Goal: Task Accomplishment & Management: Manage account settings

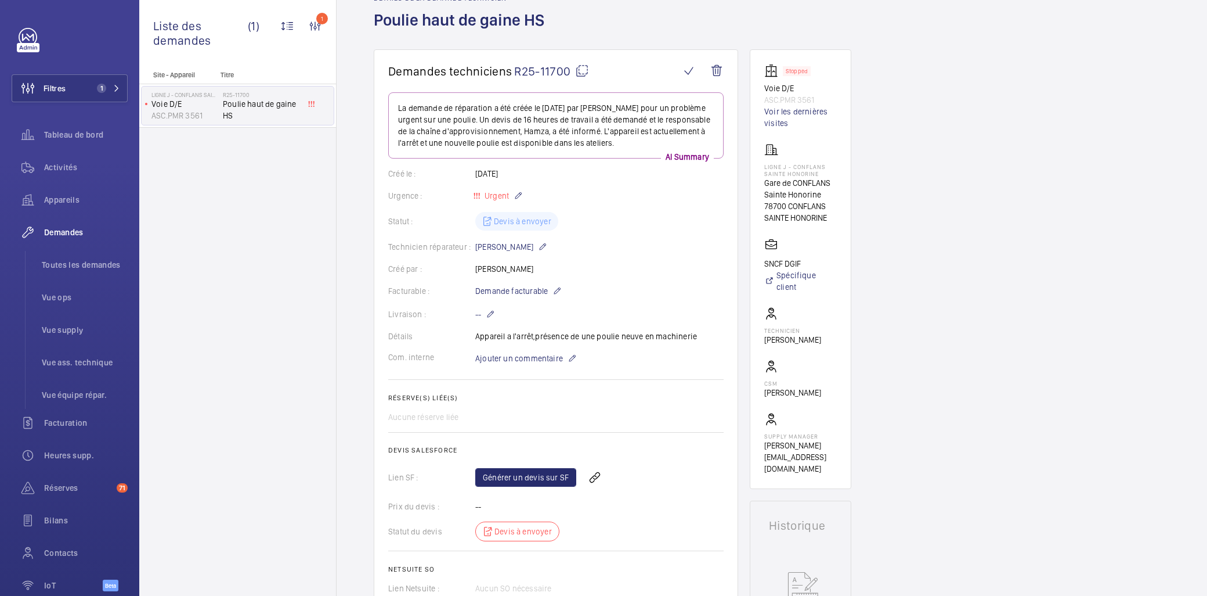
scroll to position [64, 0]
click at [70, 197] on span "Appareils" at bounding box center [86, 200] width 84 height 12
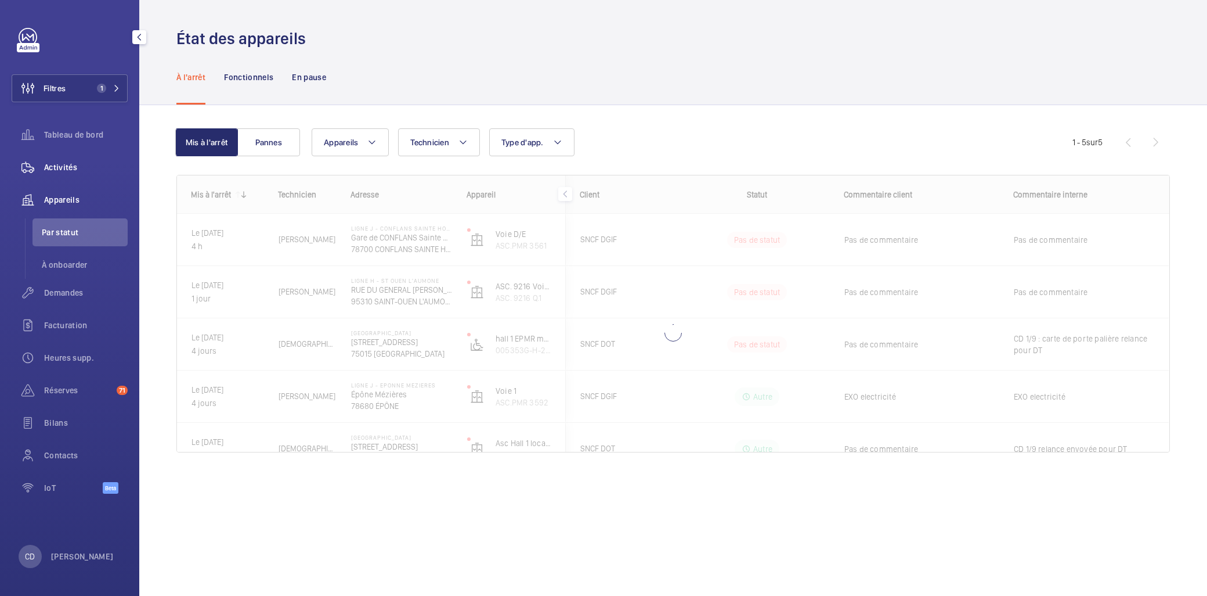
click at [60, 172] on span "Activités" at bounding box center [86, 167] width 84 height 12
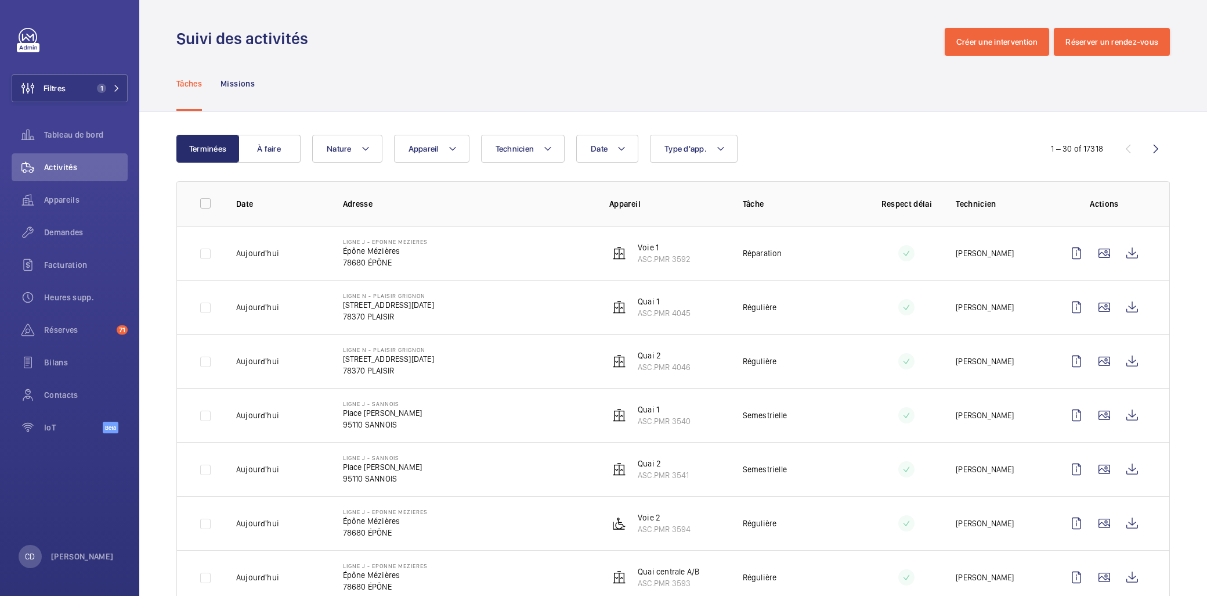
click at [1124, 251] on wm-front-icon-button at bounding box center [1132, 253] width 28 height 28
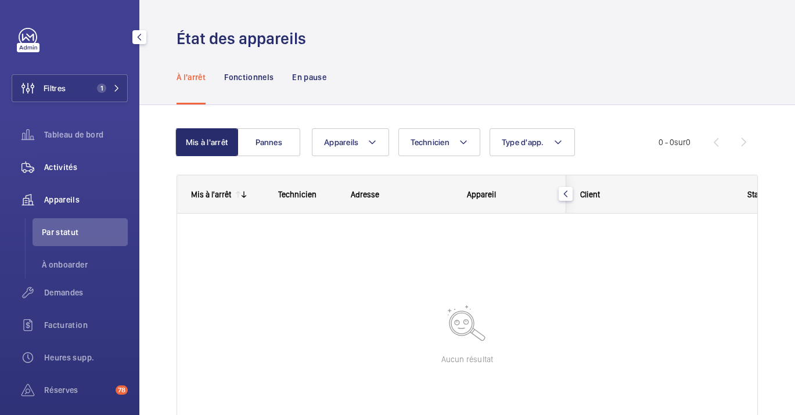
click at [60, 179] on div "Activités" at bounding box center [70, 167] width 116 height 28
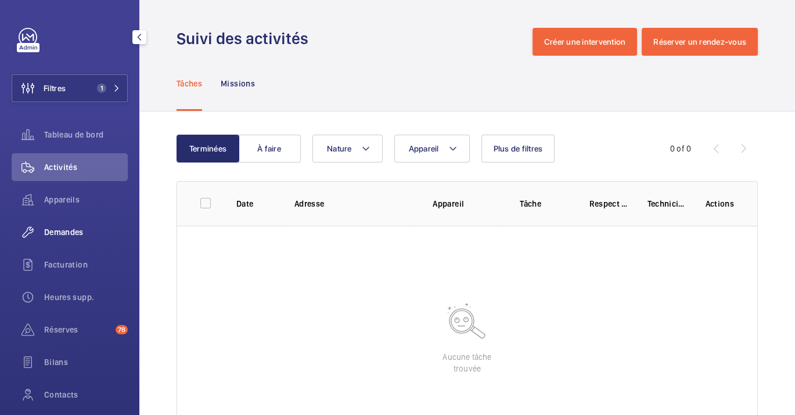
click at [76, 230] on span "Demandes" at bounding box center [86, 232] width 84 height 12
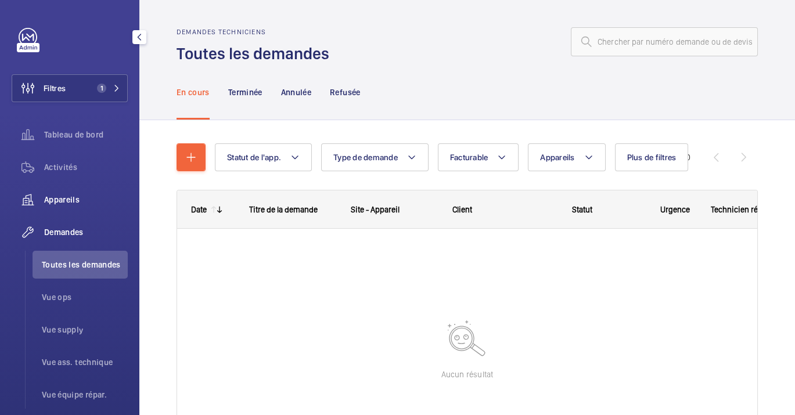
click at [81, 199] on span "Appareils" at bounding box center [86, 200] width 84 height 12
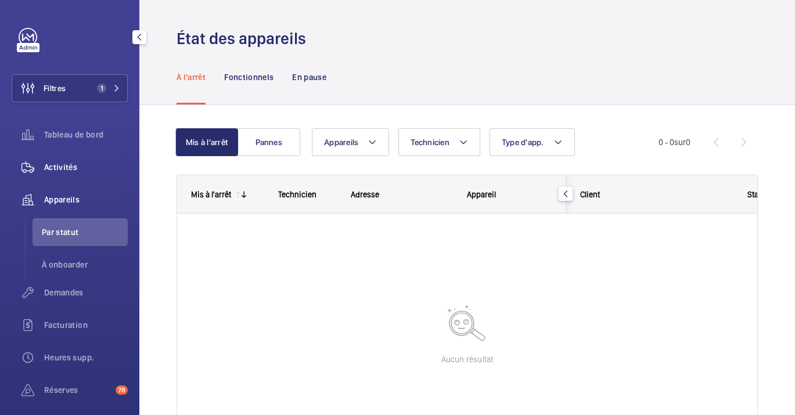
click at [63, 157] on div "Activités" at bounding box center [70, 167] width 116 height 28
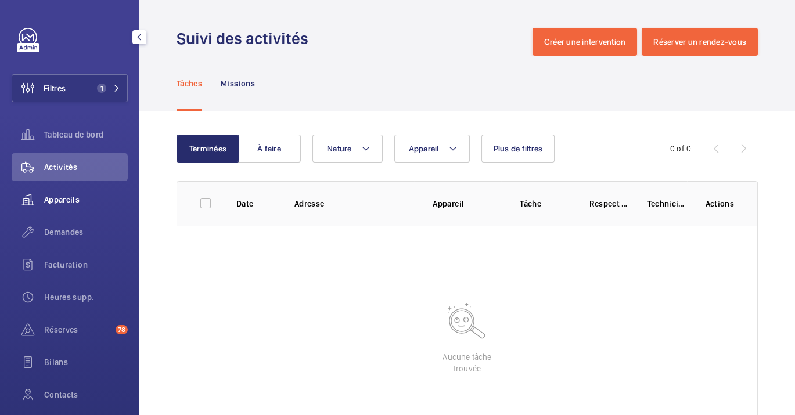
click at [61, 194] on div "Appareils" at bounding box center [70, 200] width 116 height 28
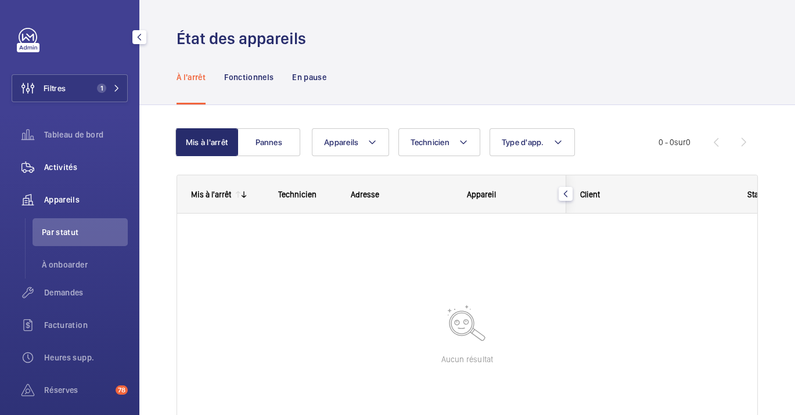
click at [52, 167] on span "Activités" at bounding box center [86, 167] width 84 height 12
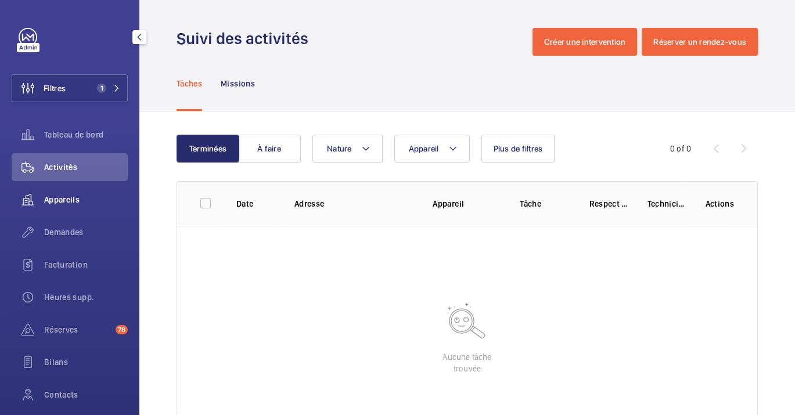
click at [55, 207] on div "Appareils" at bounding box center [70, 200] width 116 height 28
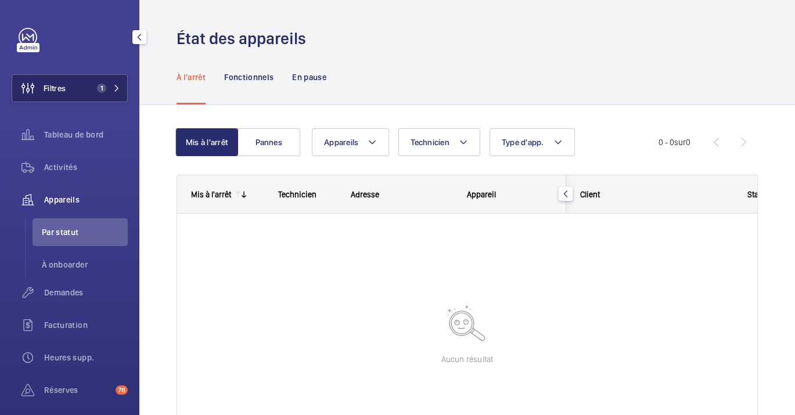
click at [48, 86] on span "Filtres" at bounding box center [55, 88] width 22 height 12
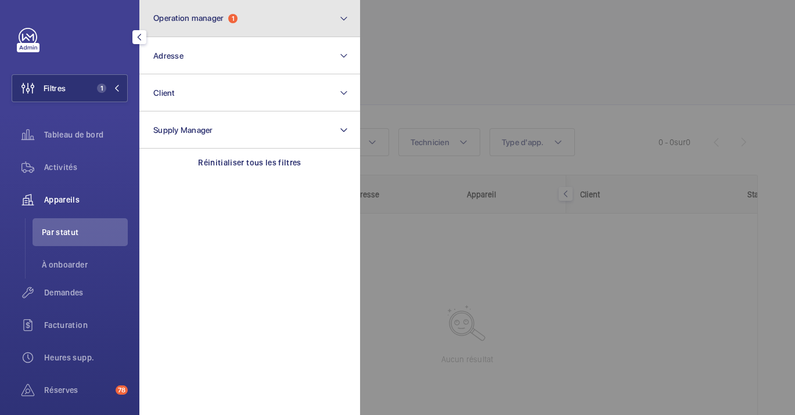
drag, startPoint x: 196, startPoint y: 23, endPoint x: 189, endPoint y: 28, distance: 7.9
click at [189, 28] on button "Operation manager 1" at bounding box center [249, 18] width 221 height 37
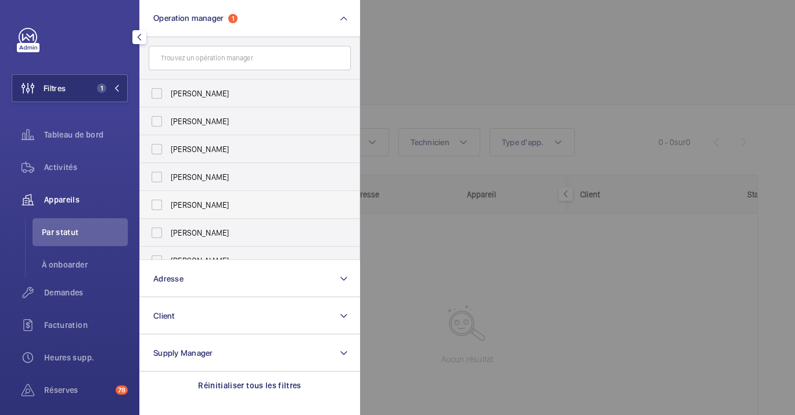
click at [231, 193] on label "[PERSON_NAME]" at bounding box center [241, 205] width 202 height 28
click at [168, 193] on input "[PERSON_NAME]" at bounding box center [156, 204] width 23 height 23
checkbox input "true"
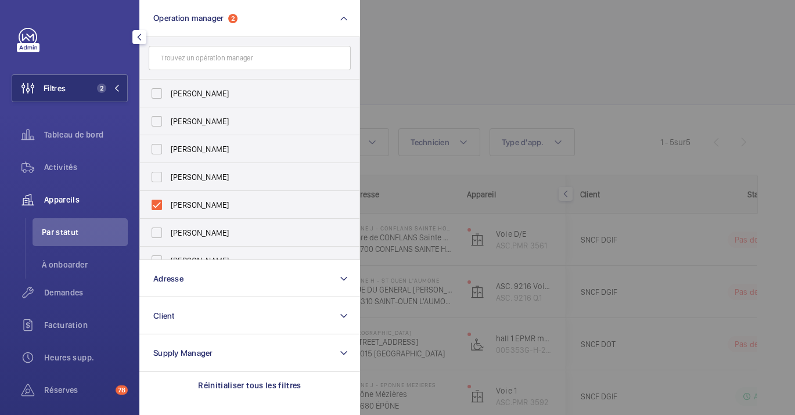
click at [464, 74] on div at bounding box center [757, 207] width 795 height 415
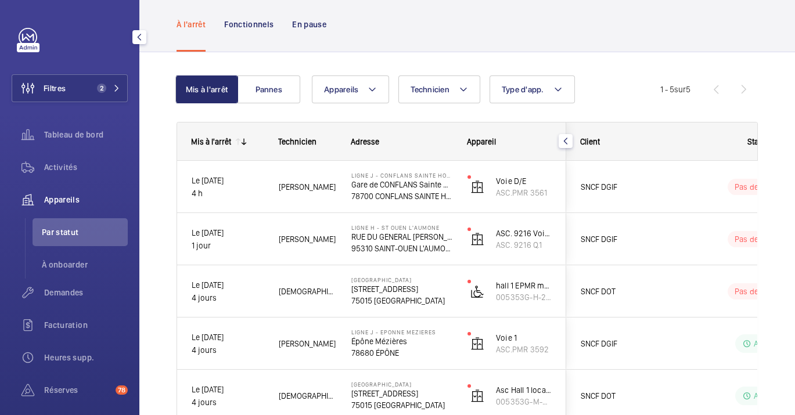
scroll to position [125, 0]
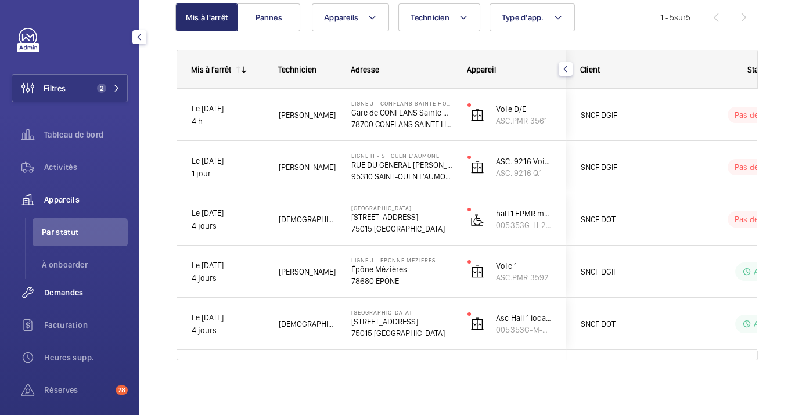
click at [68, 295] on span "Demandes" at bounding box center [86, 293] width 84 height 12
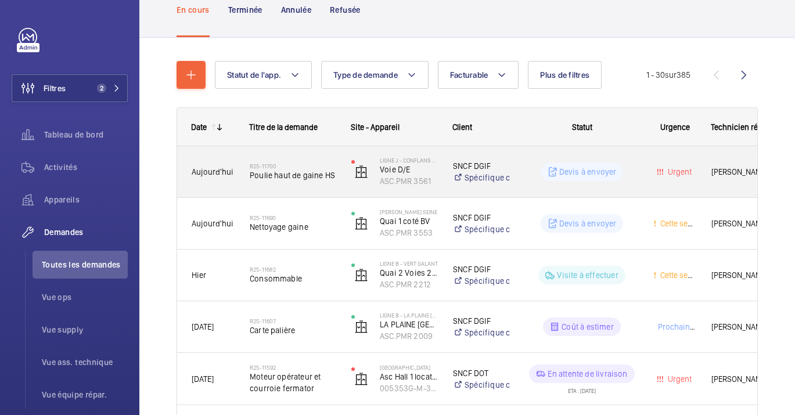
scroll to position [129, 0]
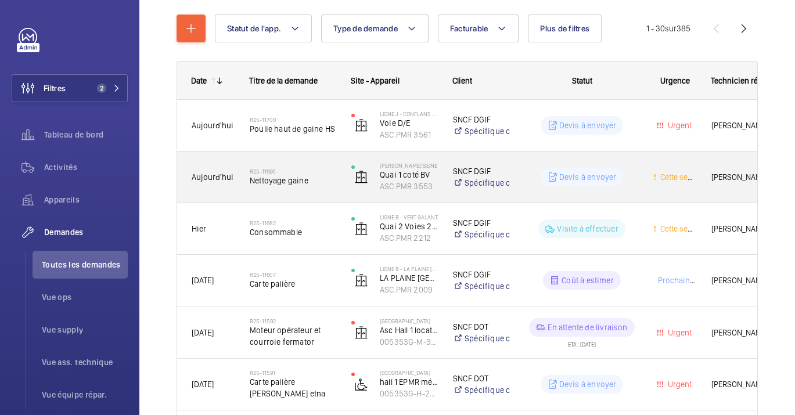
click at [251, 180] on span "Nettoyage gaine" at bounding box center [293, 181] width 86 height 12
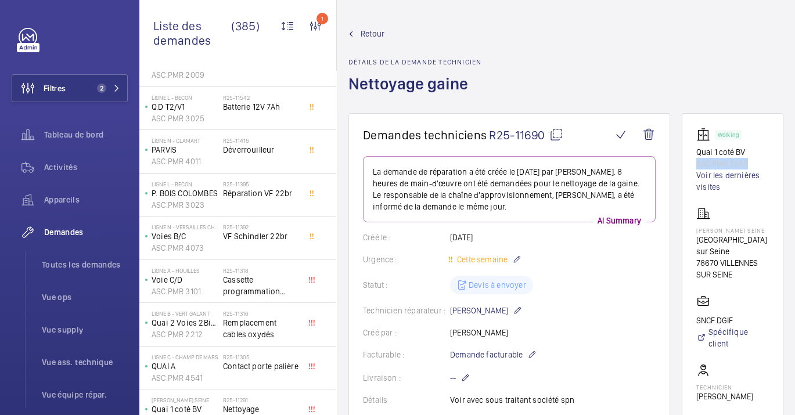
drag, startPoint x: 735, startPoint y: 164, endPoint x: 683, endPoint y: 162, distance: 52.3
click at [683, 162] on wm-front-card "Working Quai 1 coté BV ASC.PMR 3553 Voir les dernières visites Ligne J - VILLEN…" at bounding box center [732, 329] width 102 height 432
drag, startPoint x: 683, startPoint y: 162, endPoint x: 710, endPoint y: 164, distance: 27.3
copy p "ASC.PMR 3553"
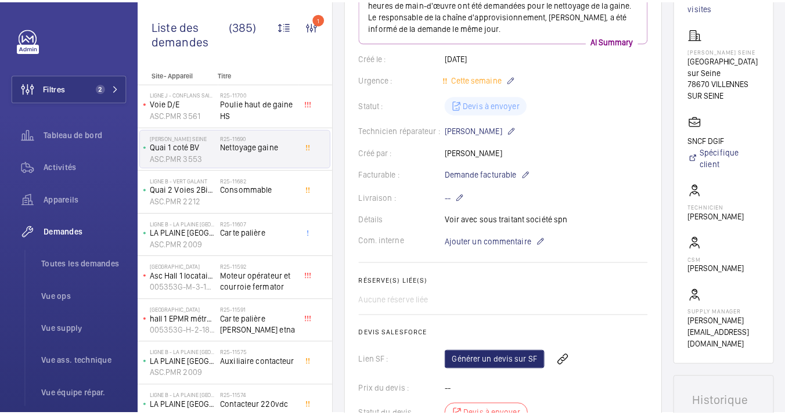
scroll to position [258, 0]
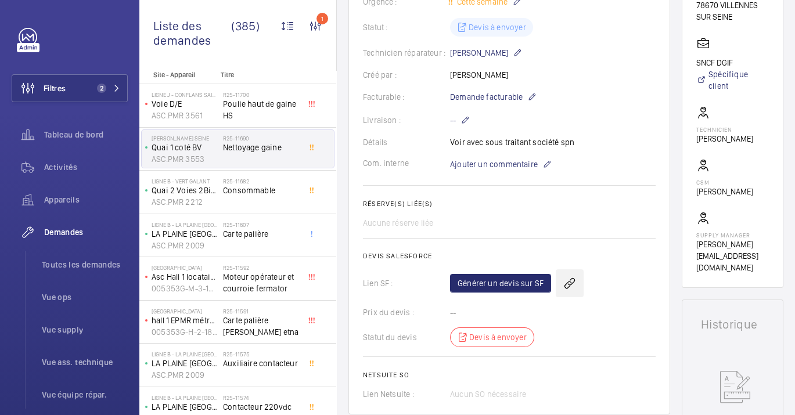
click at [569, 287] on wm-front-icon-button at bounding box center [569, 283] width 28 height 28
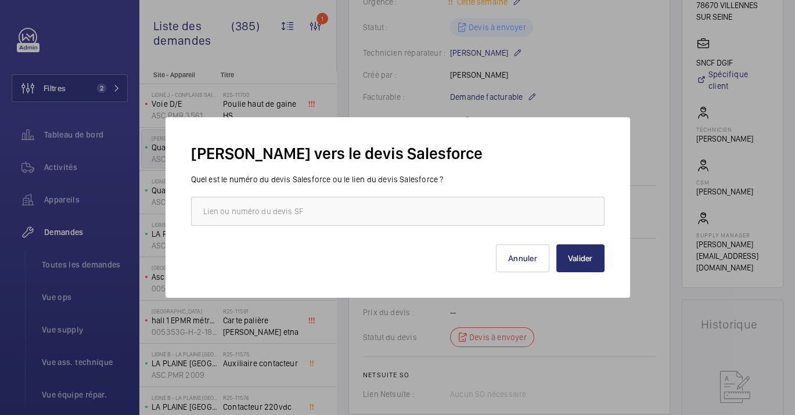
scroll to position [269, 0]
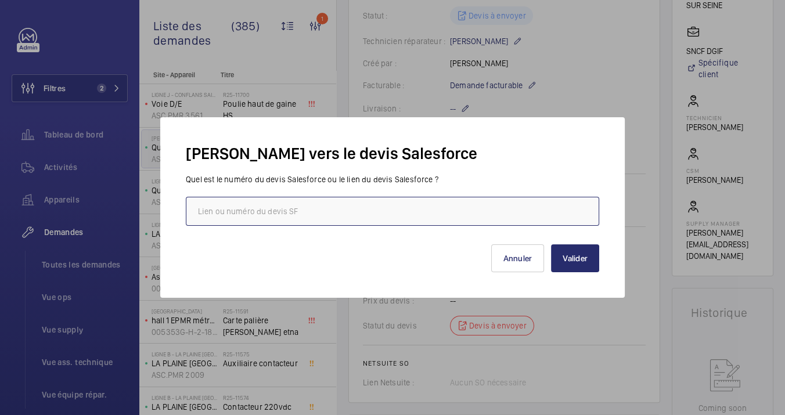
click at [424, 215] on input "text" at bounding box center [392, 211] width 413 height 29
paste input "ASC.PMR 3553"
type input "ASC.PMR 3553"
drag, startPoint x: 260, startPoint y: 205, endPoint x: 88, endPoint y: 194, distance: 172.2
click at [135, 194] on div "[PERSON_NAME] vers le devis Salesforce Quel est le numéro du devis Salesforce o…" at bounding box center [392, 207] width 785 height 415
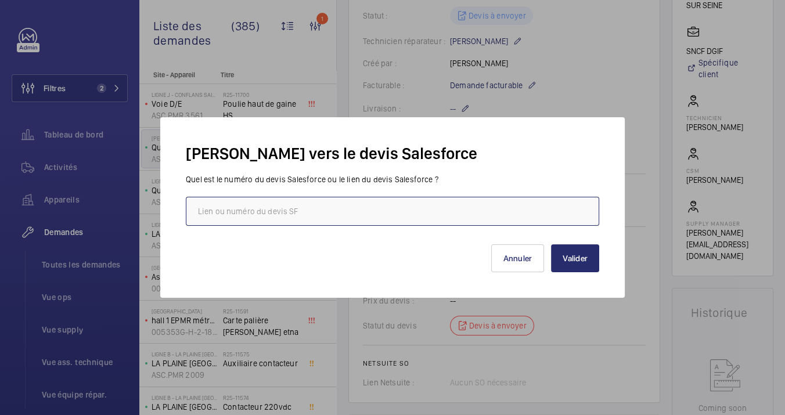
drag, startPoint x: 347, startPoint y: 199, endPoint x: 340, endPoint y: 197, distance: 7.1
drag, startPoint x: 340, startPoint y: 197, endPoint x: 342, endPoint y: 217, distance: 19.9
click at [342, 217] on input "text" at bounding box center [392, 211] width 413 height 29
click at [342, 216] on input "text" at bounding box center [392, 211] width 413 height 29
paste input "[URL][DOMAIN_NAME]"
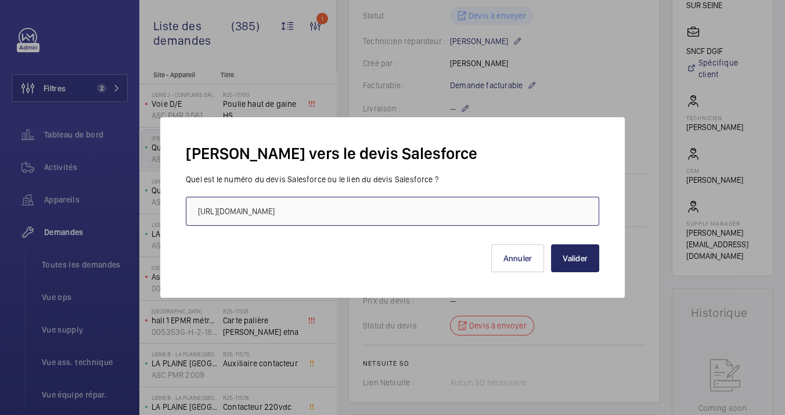
type input "[URL][DOMAIN_NAME]"
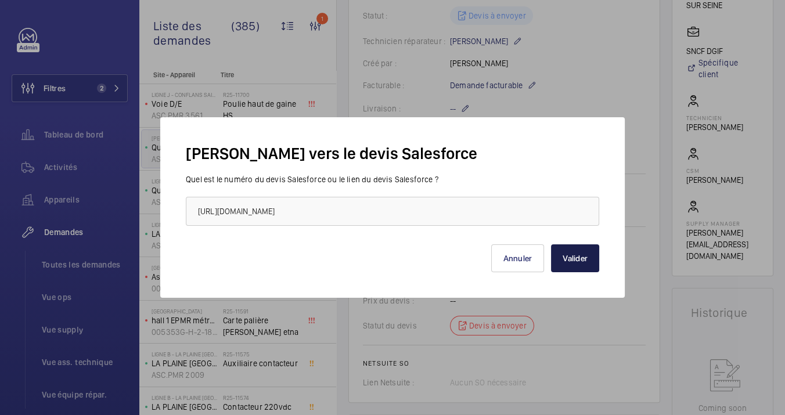
click at [572, 254] on button "Valider" at bounding box center [575, 258] width 48 height 28
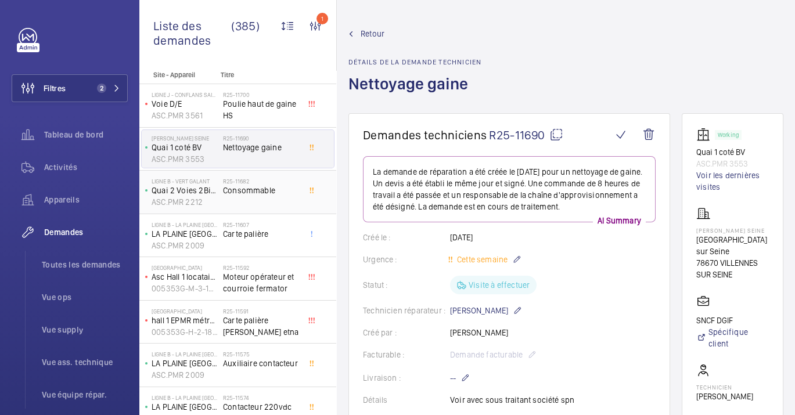
drag, startPoint x: 232, startPoint y: 185, endPoint x: 247, endPoint y: 192, distance: 16.6
click at [230, 186] on span "Consommable" at bounding box center [261, 191] width 77 height 12
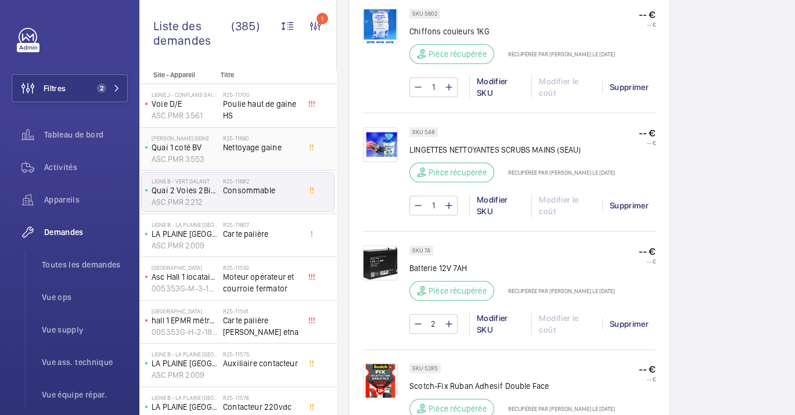
scroll to position [838, 0]
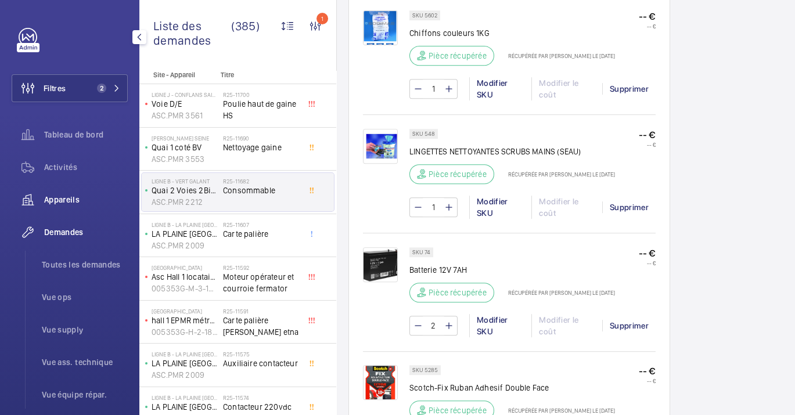
click at [68, 195] on span "Appareils" at bounding box center [86, 200] width 84 height 12
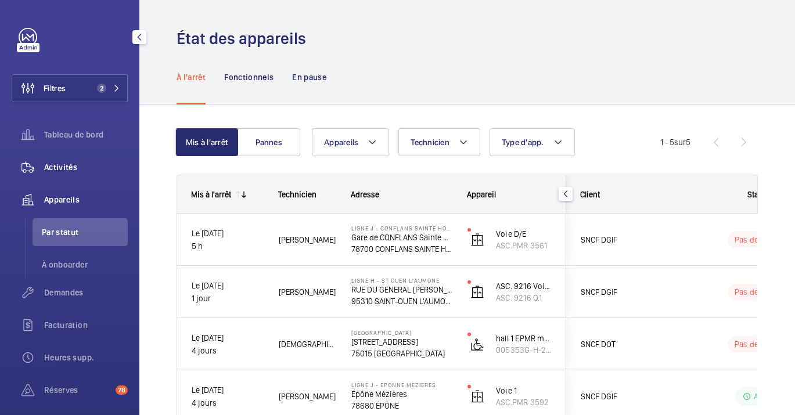
click at [88, 160] on div "Activités" at bounding box center [70, 167] width 116 height 28
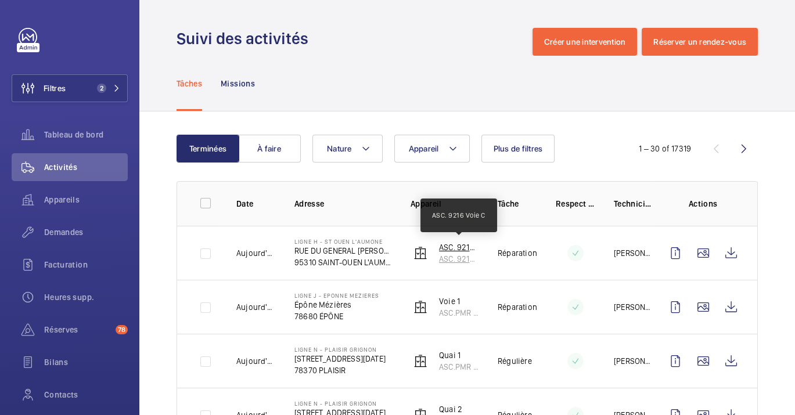
click at [457, 249] on p "ASC. 9216 Voie C" at bounding box center [459, 247] width 40 height 12
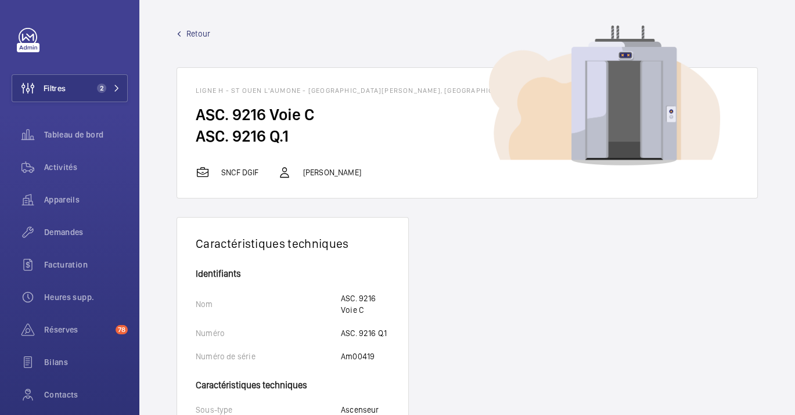
drag, startPoint x: 268, startPoint y: 128, endPoint x: 165, endPoint y: 140, distance: 104.0
drag, startPoint x: 165, startPoint y: 140, endPoint x: 232, endPoint y: 134, distance: 67.0
copy h2 "ASC. 9216 Q.1"
click at [71, 95] on button "Filtres 2" at bounding box center [70, 88] width 116 height 28
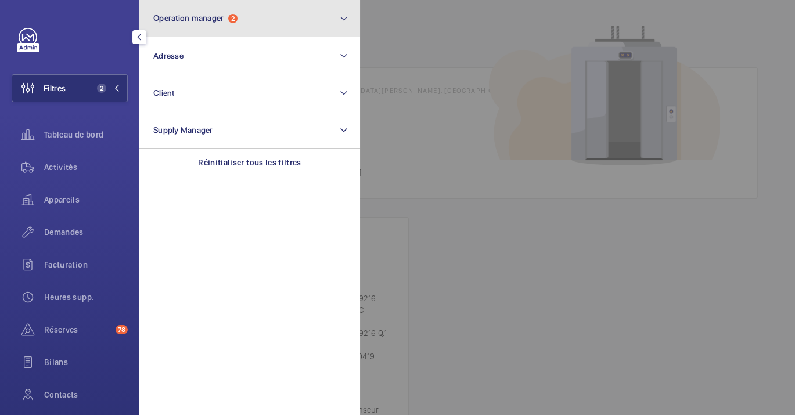
click at [189, 17] on span "Operation manager" at bounding box center [188, 17] width 70 height 9
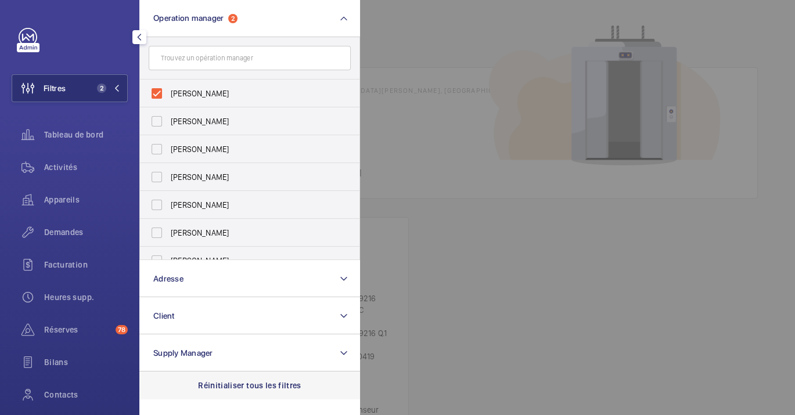
click at [222, 384] on p "Réinitialiser tous les filtres" at bounding box center [249, 386] width 103 height 12
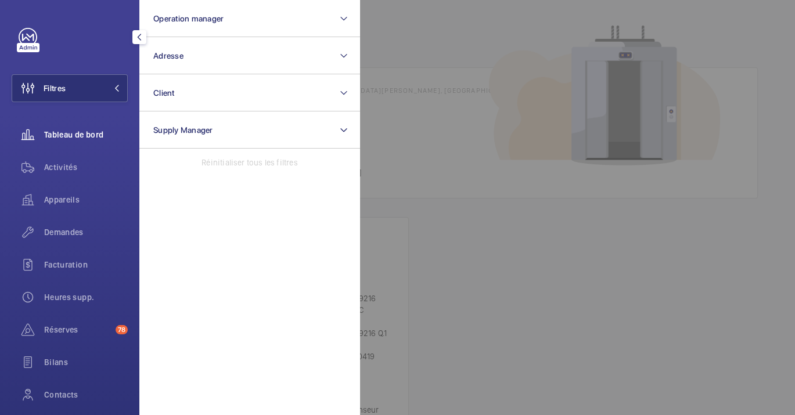
click at [52, 135] on span "Tableau de bord" at bounding box center [86, 135] width 84 height 12
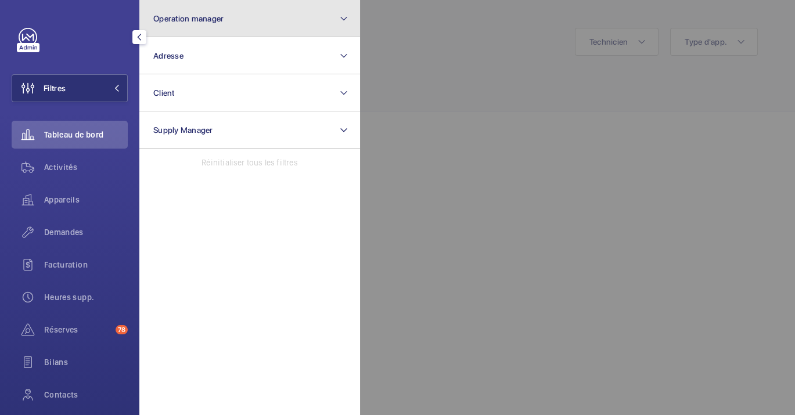
drag, startPoint x: 206, startPoint y: 6, endPoint x: 205, endPoint y: 30, distance: 23.2
click at [205, 7] on button "Operation manager" at bounding box center [249, 18] width 221 height 37
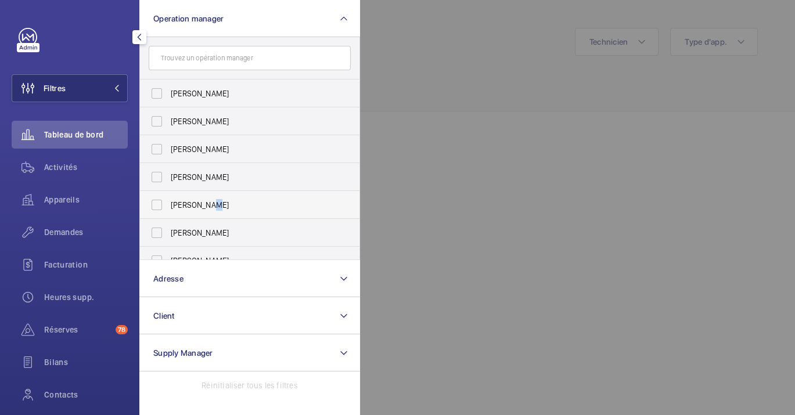
click at [210, 205] on span "[PERSON_NAME]" at bounding box center [251, 205] width 160 height 12
click at [258, 209] on span "[PERSON_NAME]" at bounding box center [251, 205] width 160 height 12
click at [168, 209] on input "[PERSON_NAME]" at bounding box center [156, 204] width 23 height 23
checkbox input "true"
click at [484, 112] on div at bounding box center [757, 207] width 795 height 415
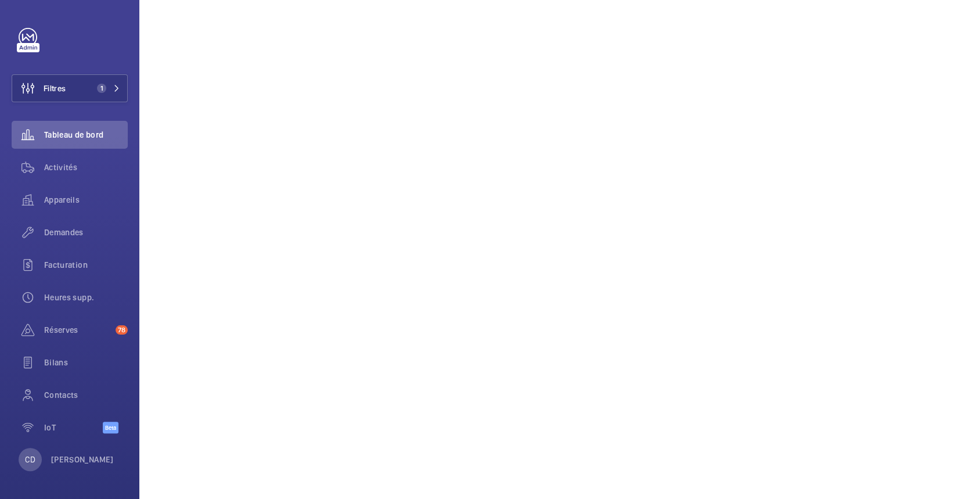
scroll to position [119, 0]
